Goal: Find specific page/section: Find specific page/section

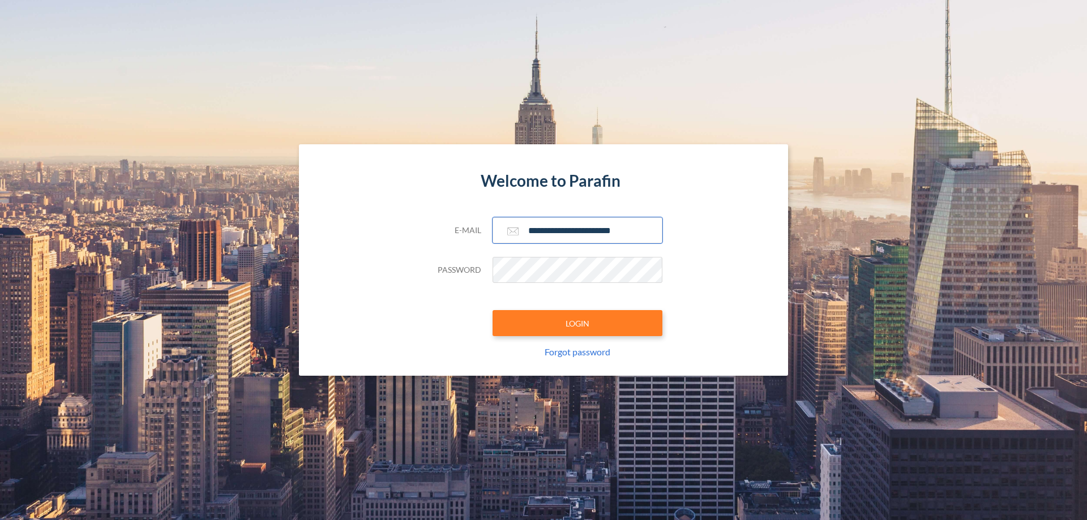
type input "**********"
click at [577, 323] on button "LOGIN" at bounding box center [577, 323] width 170 height 26
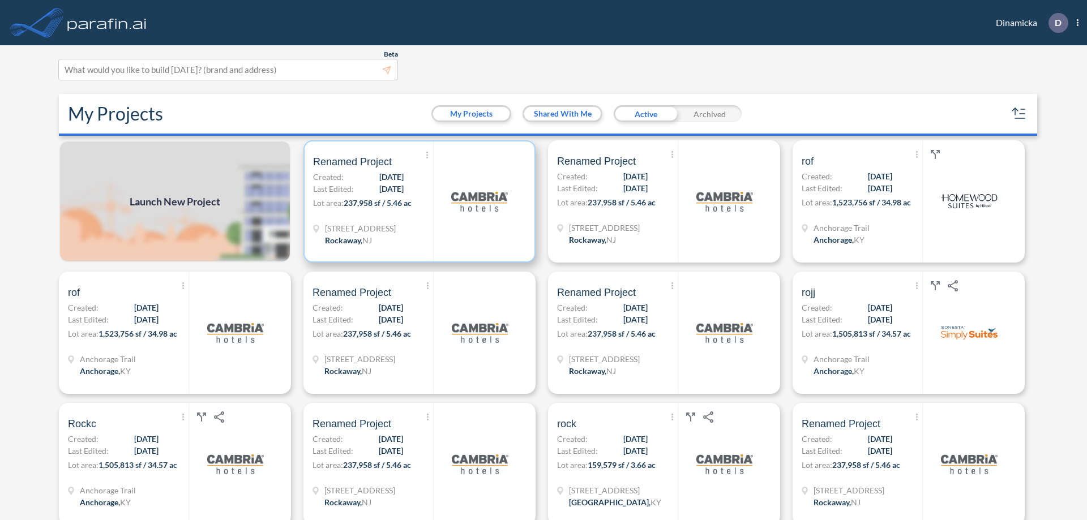
scroll to position [3, 0]
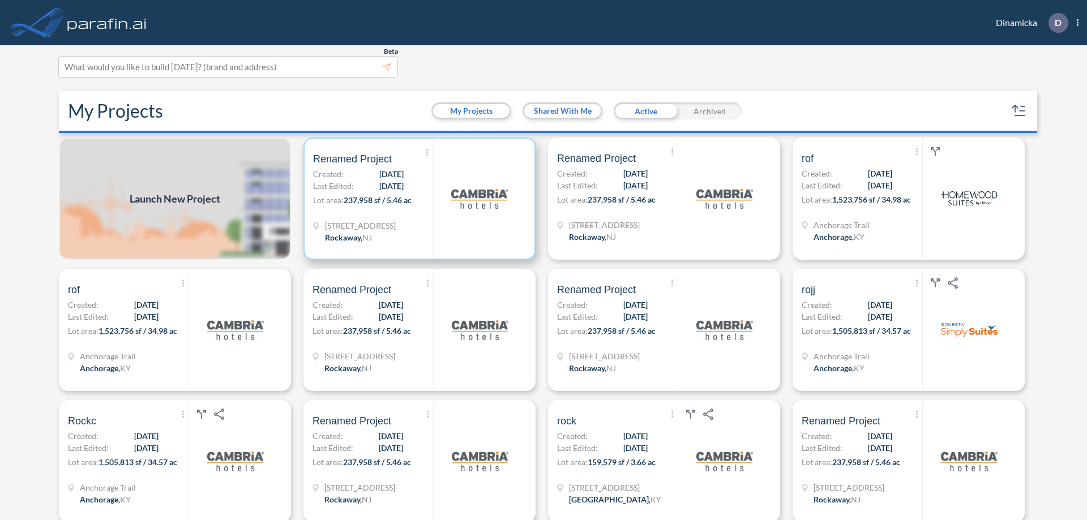
click at [417, 199] on p "Lot area: 237,958 sf / 5.46 ac" at bounding box center [373, 202] width 120 height 16
